Goal: Entertainment & Leisure: Consume media (video, audio)

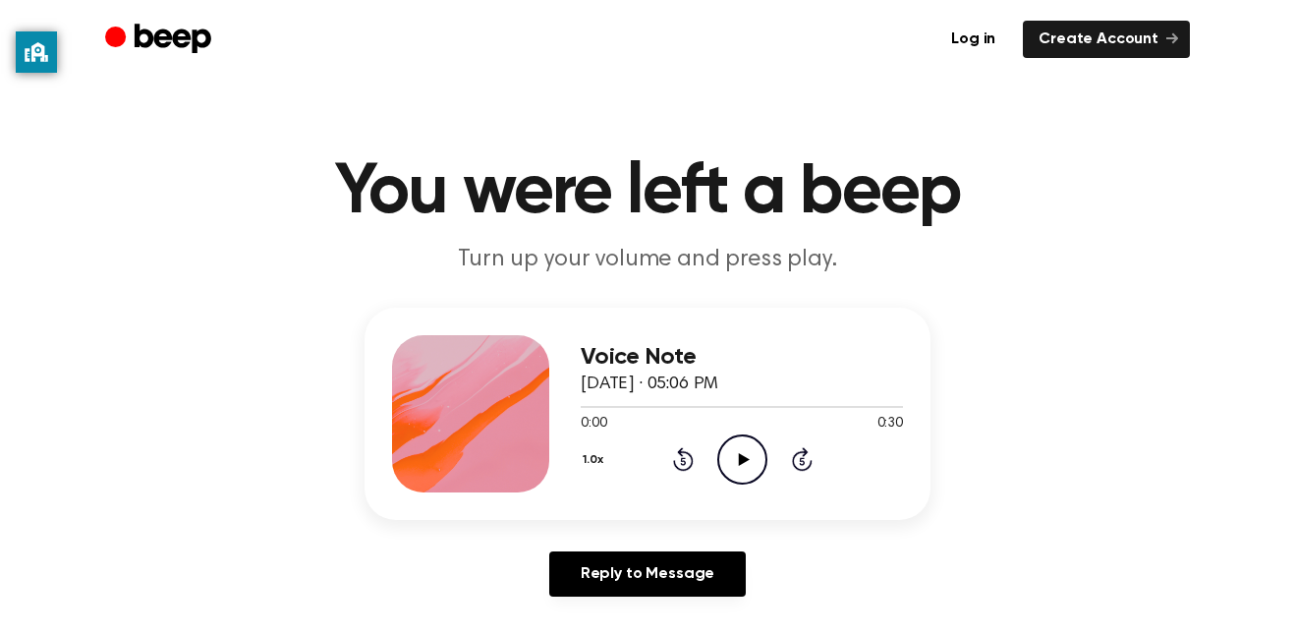
click at [733, 455] on icon "Play Audio" at bounding box center [742, 459] width 50 height 50
click at [742, 456] on icon at bounding box center [743, 459] width 11 height 13
click at [738, 459] on icon "Play Audio" at bounding box center [742, 459] width 50 height 50
click at [730, 459] on icon "Play Audio" at bounding box center [742, 459] width 50 height 50
